Goal: Task Accomplishment & Management: Use online tool/utility

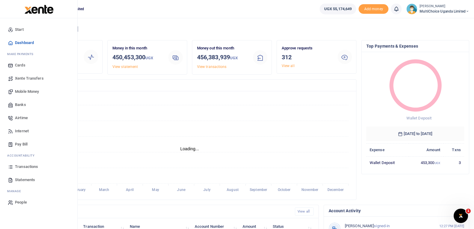
click at [14, 92] on link "Mobile Money" at bounding box center [39, 91] width 68 height 13
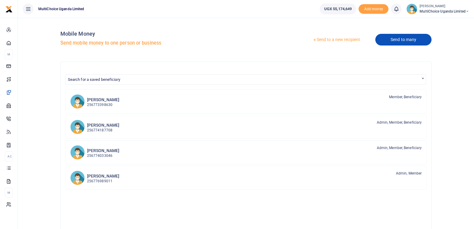
click at [378, 43] on link "Send to many" at bounding box center [403, 40] width 56 height 12
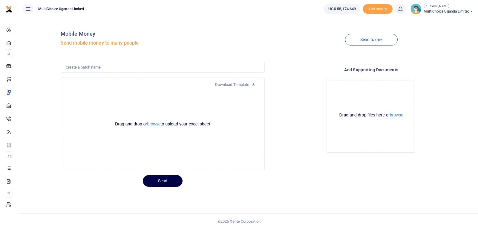
click at [153, 125] on button "browse" at bounding box center [153, 124] width 13 height 4
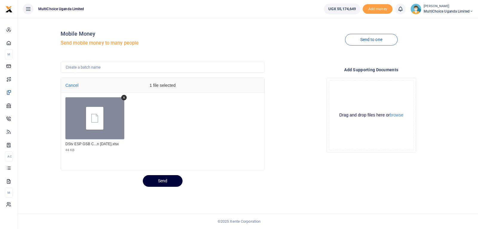
click at [169, 178] on button "Send" at bounding box center [163, 181] width 40 height 12
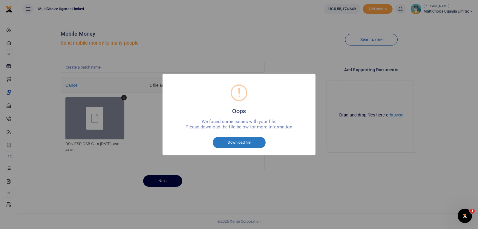
click at [249, 141] on button "Download file" at bounding box center [239, 142] width 53 height 11
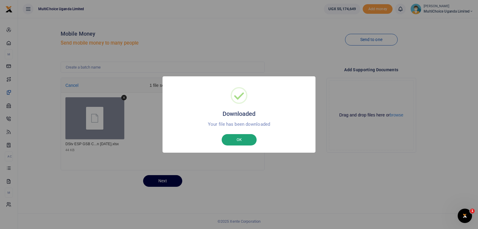
click at [233, 138] on button "OK" at bounding box center [239, 139] width 35 height 11
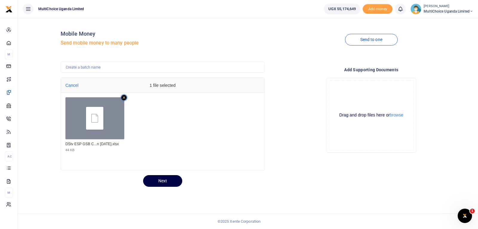
click at [124, 98] on icon "Remove file" at bounding box center [123, 97] width 5 height 5
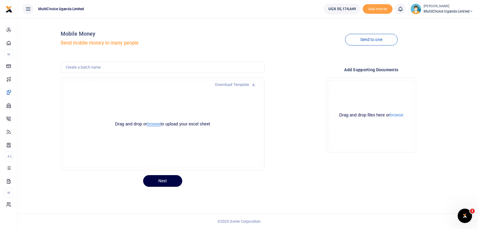
click at [156, 123] on button "browse" at bounding box center [153, 124] width 13 height 4
click at [157, 122] on button "browse" at bounding box center [153, 124] width 13 height 4
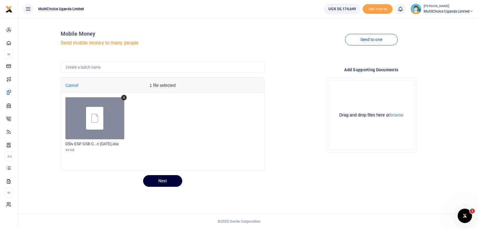
click at [168, 182] on button "Next" at bounding box center [162, 181] width 39 height 12
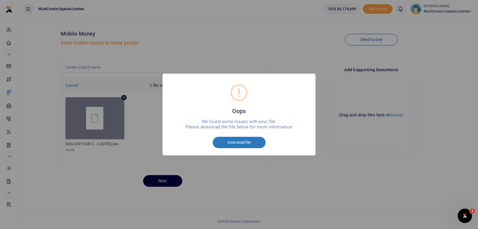
click at [228, 140] on button "Download file" at bounding box center [239, 142] width 53 height 11
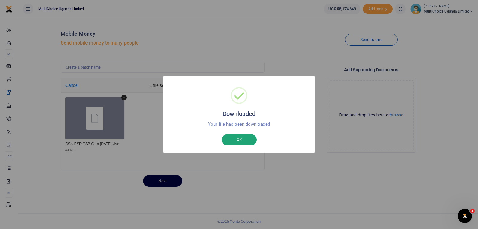
click at [232, 139] on button "OK" at bounding box center [239, 139] width 35 height 11
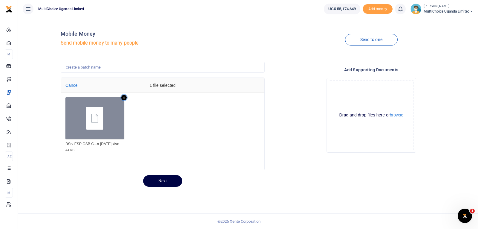
click at [125, 97] on icon "Remove file" at bounding box center [123, 97] width 5 height 5
